Goal: Check status

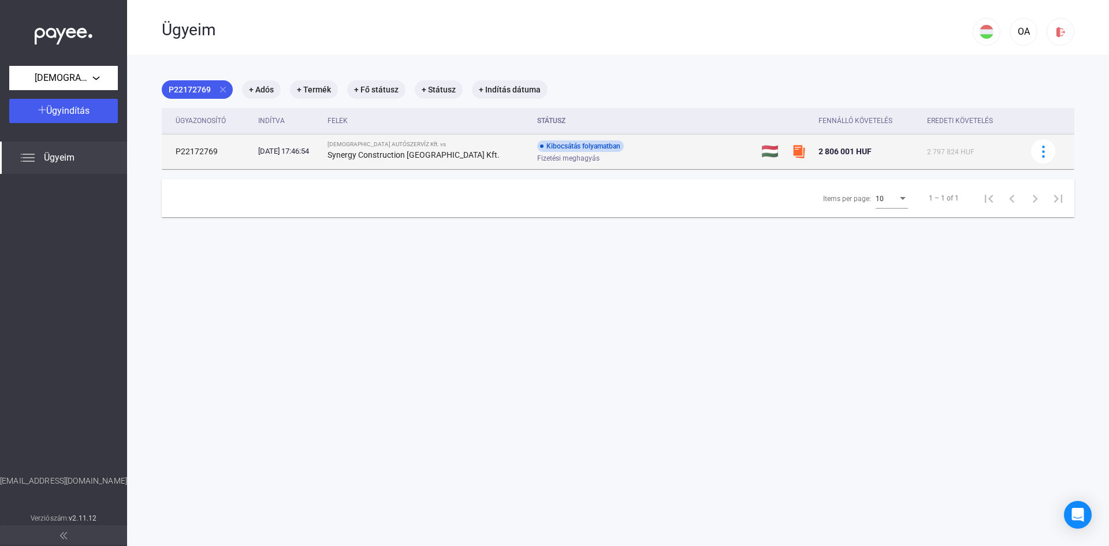
click at [671, 153] on div "Kibocsátás folyamatban Fizetési meghagyás" at bounding box center [629, 151] width 184 height 23
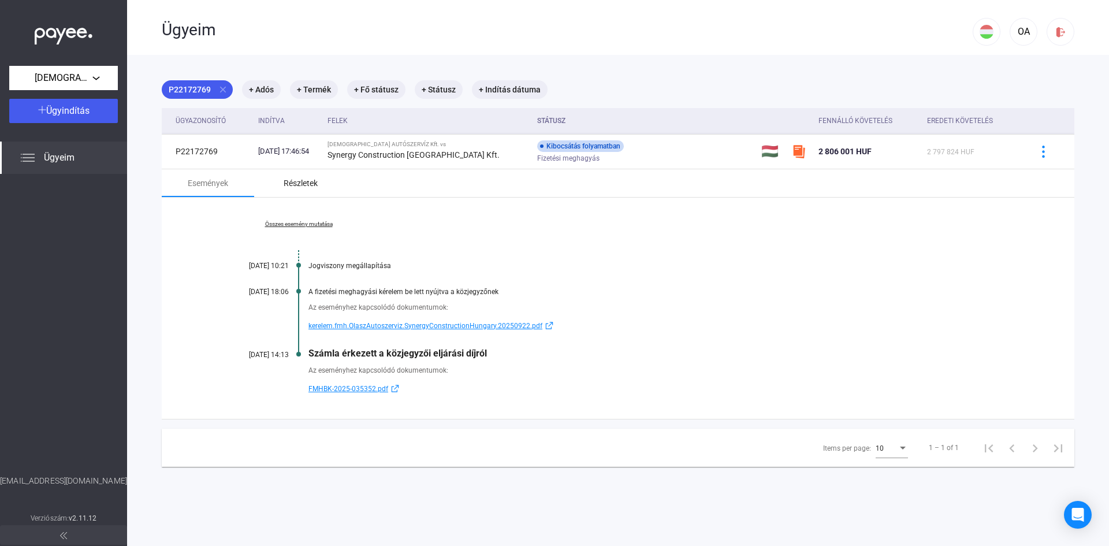
click at [313, 184] on div "Részletek" at bounding box center [301, 183] width 34 height 14
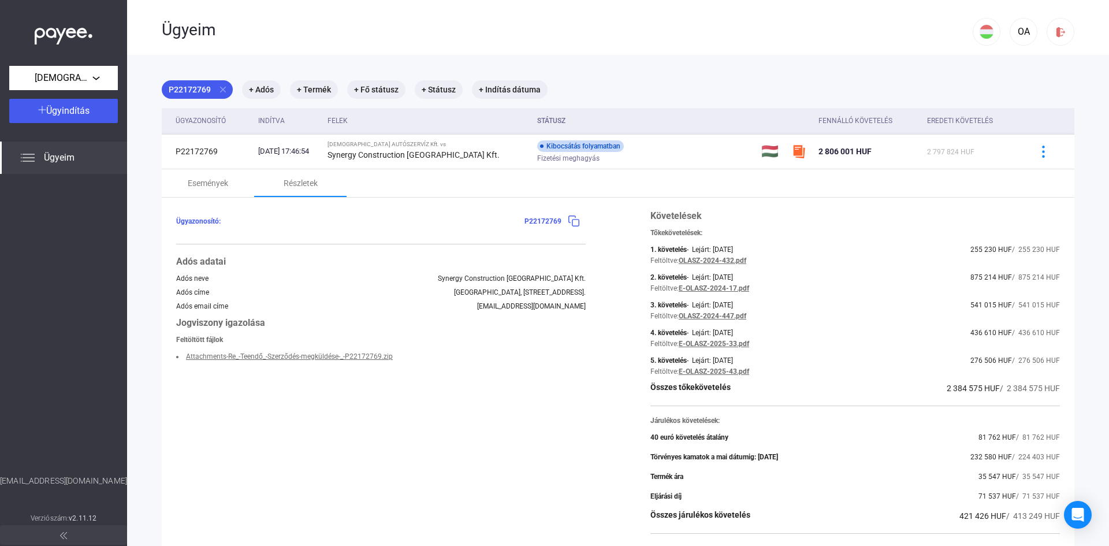
click at [64, 154] on span "Ügyeim" at bounding box center [59, 158] width 31 height 14
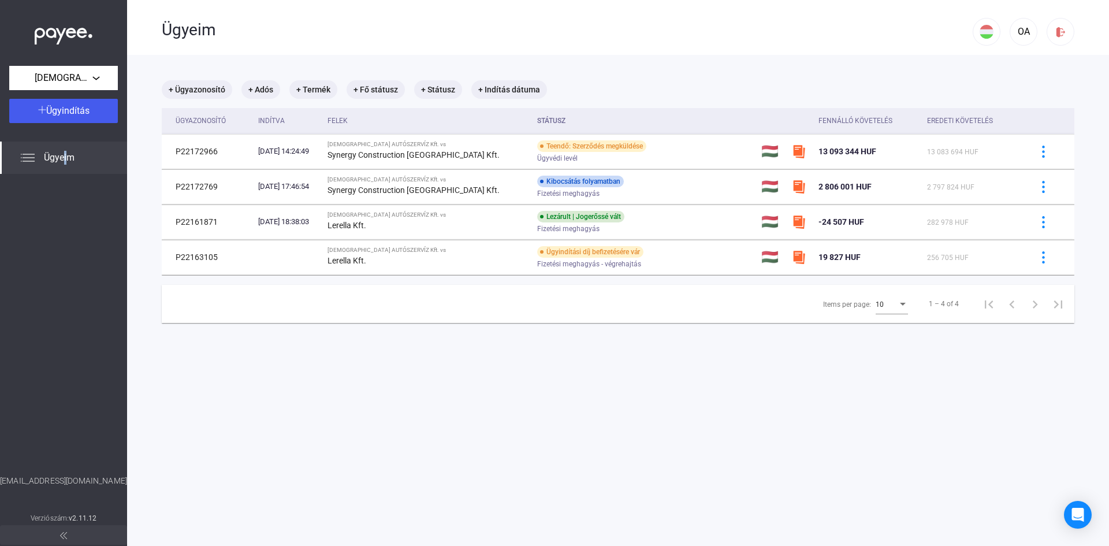
click at [66, 156] on span "Ügyeim" at bounding box center [59, 158] width 31 height 14
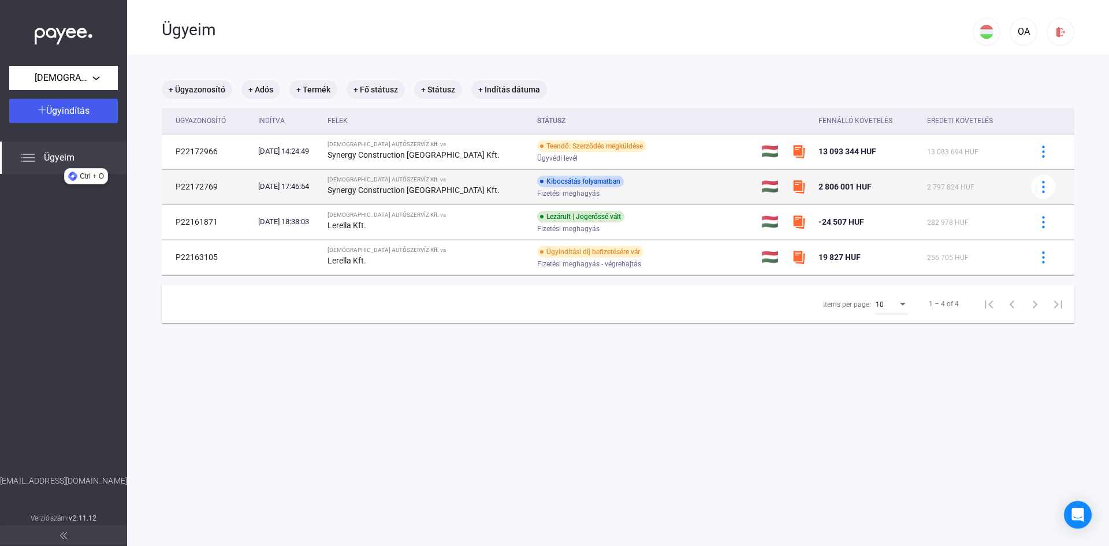
click at [438, 191] on strong "Synergy Construction [GEOGRAPHIC_DATA] Kft." at bounding box center [414, 189] width 172 height 9
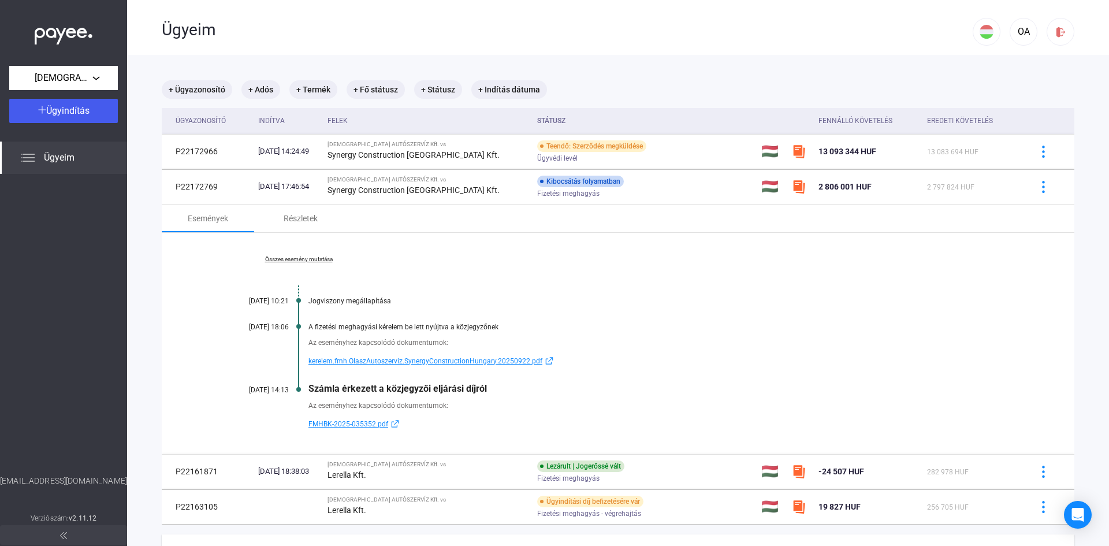
click at [373, 423] on span "FMHBK-2025-035352.pdf" at bounding box center [348, 424] width 80 height 14
click at [306, 216] on div "Részletek" at bounding box center [301, 218] width 34 height 14
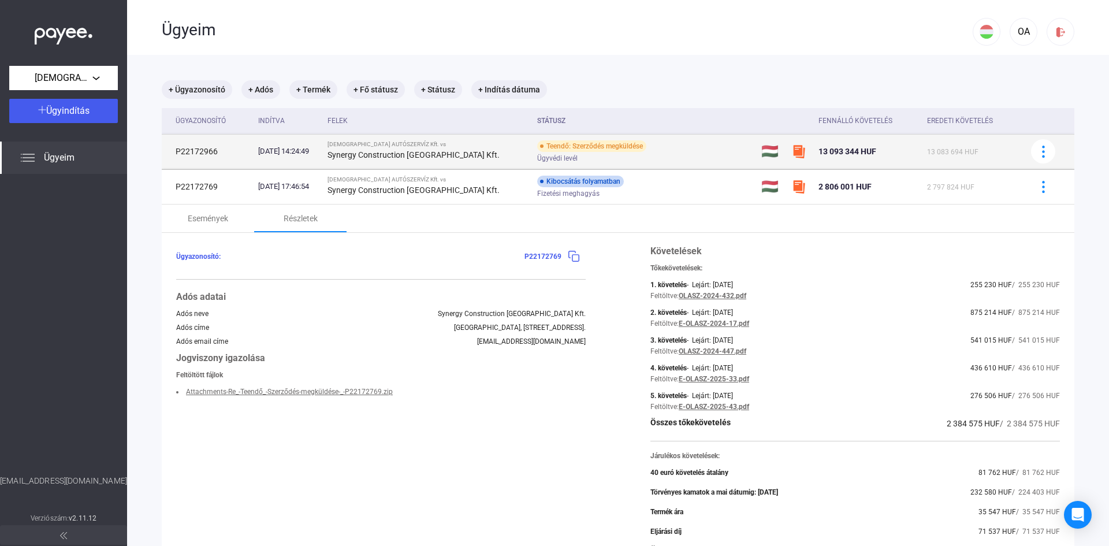
click at [416, 151] on strong "Synergy Construction [GEOGRAPHIC_DATA] Kft." at bounding box center [414, 154] width 172 height 9
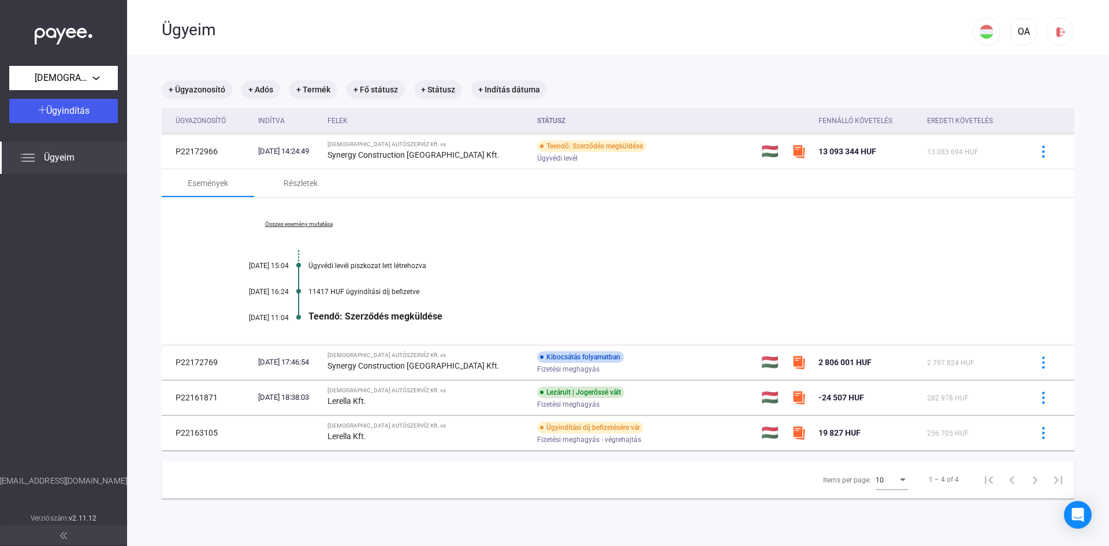
click at [328, 223] on link "Összes esemény mutatása" at bounding box center [299, 224] width 158 height 7
click at [306, 180] on div "Részletek" at bounding box center [301, 183] width 34 height 14
